Goal: Information Seeking & Learning: Learn about a topic

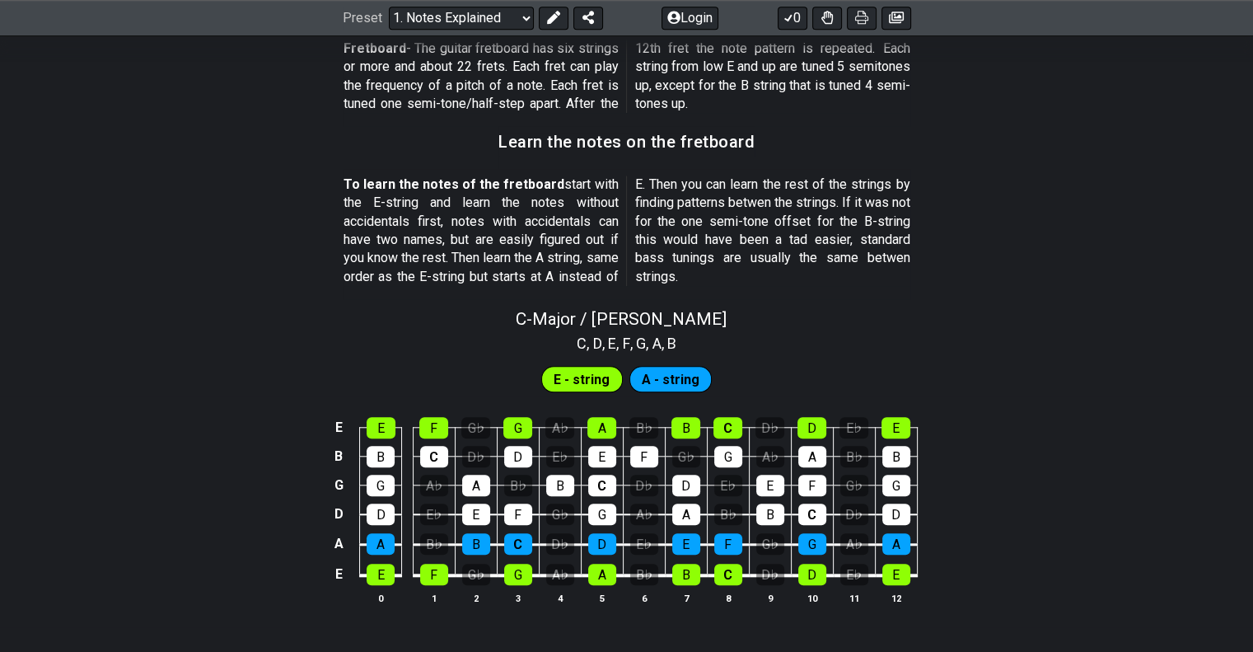
scroll to position [1377, 0]
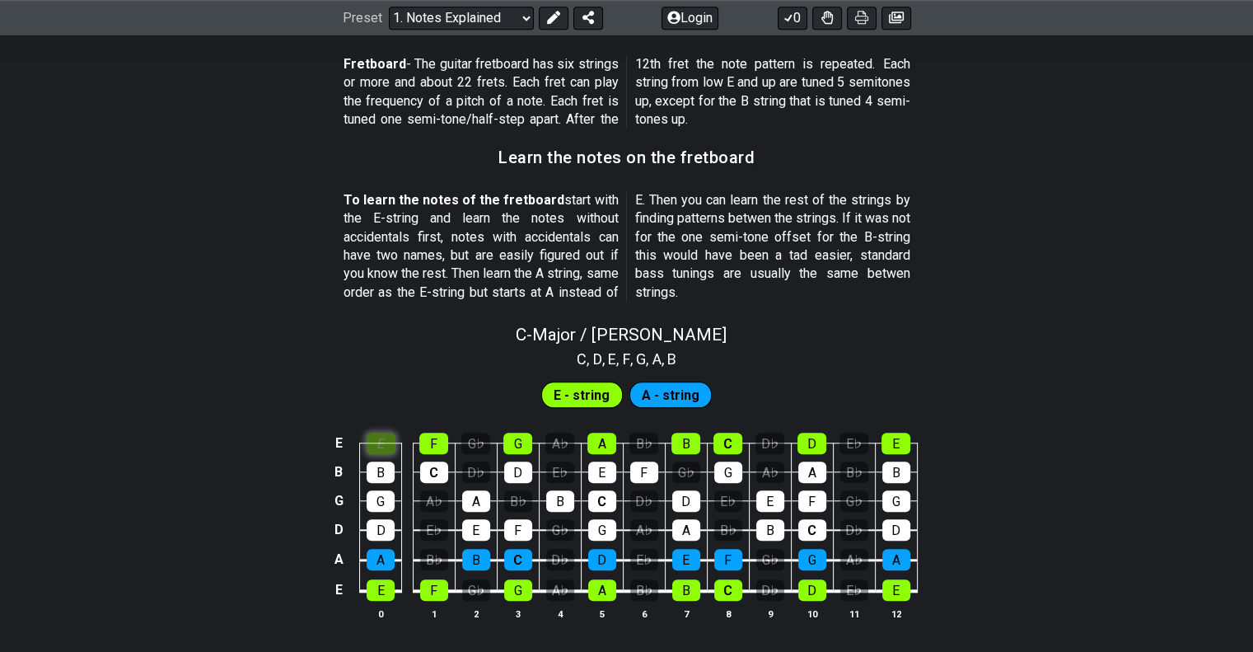
click at [393, 440] on div "E" at bounding box center [381, 442] width 29 height 21
click at [381, 441] on div "E" at bounding box center [381, 442] width 29 height 21
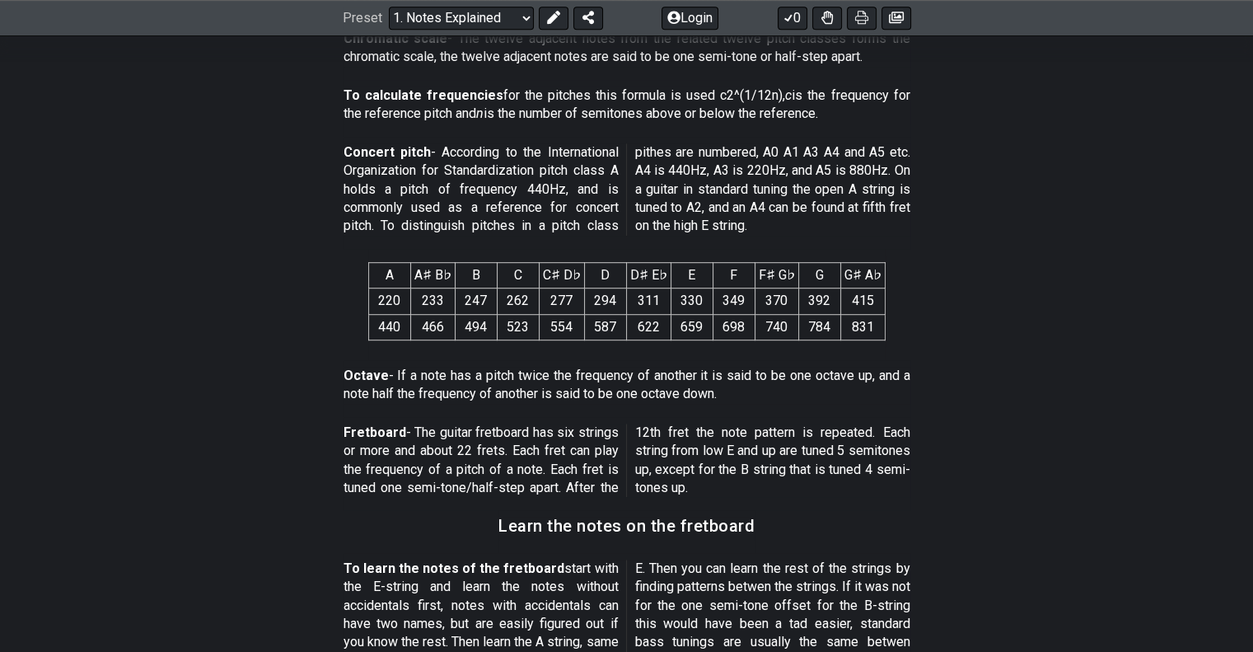
scroll to position [904, 0]
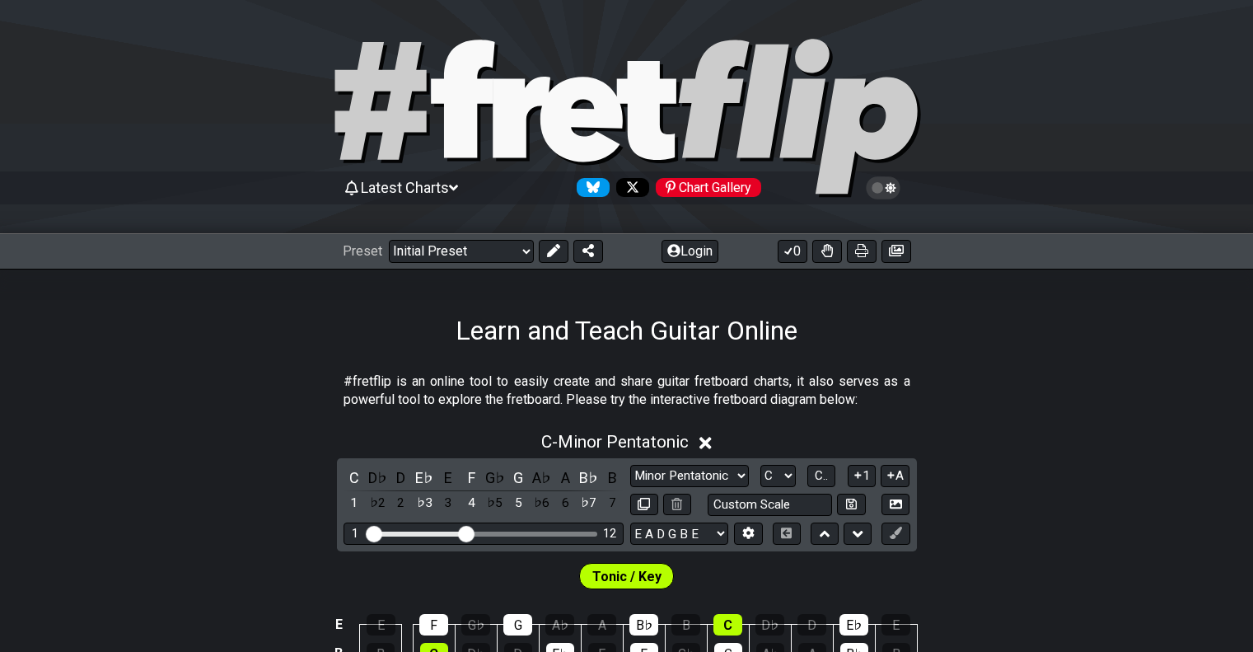
scroll to position [904, 0]
